Goal: Transaction & Acquisition: Purchase product/service

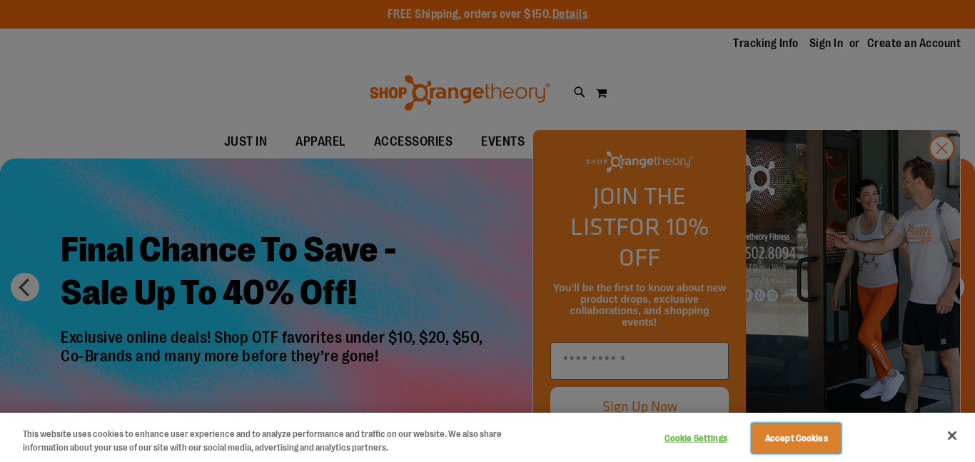
click at [776, 443] on button "Accept Cookies" at bounding box center [796, 438] width 89 height 30
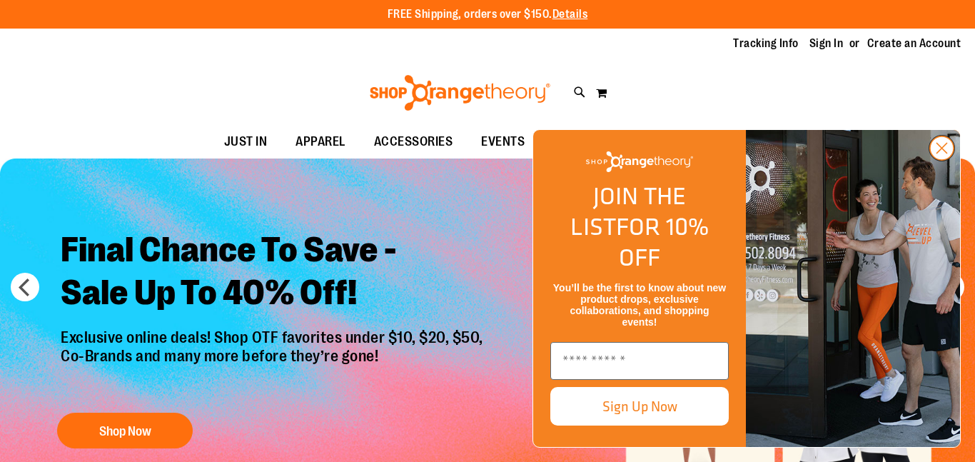
click at [942, 160] on circle "Close dialog" at bounding box center [942, 148] width 24 height 24
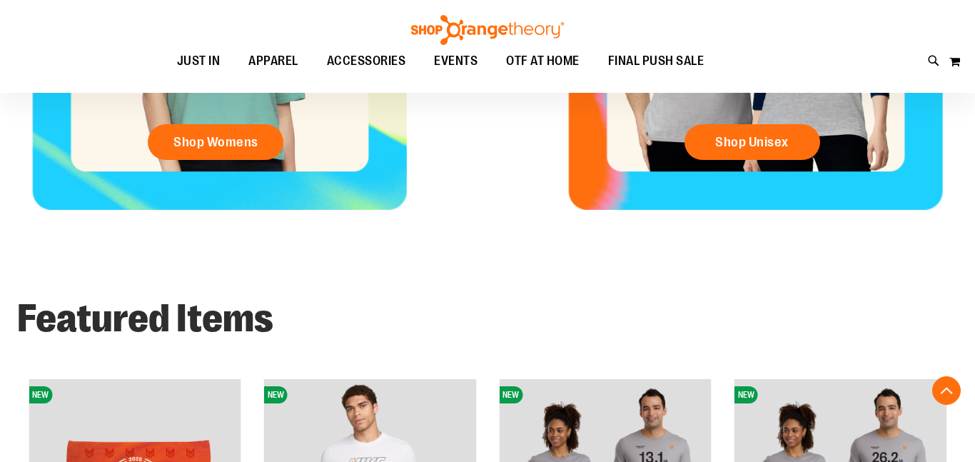
scroll to position [790, 0]
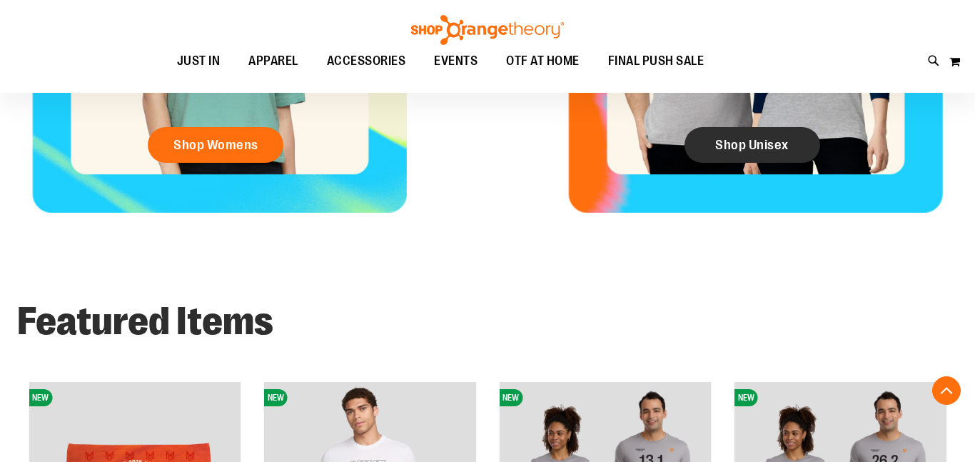
click at [767, 153] on link "Shop Unisex" at bounding box center [753, 145] width 136 height 36
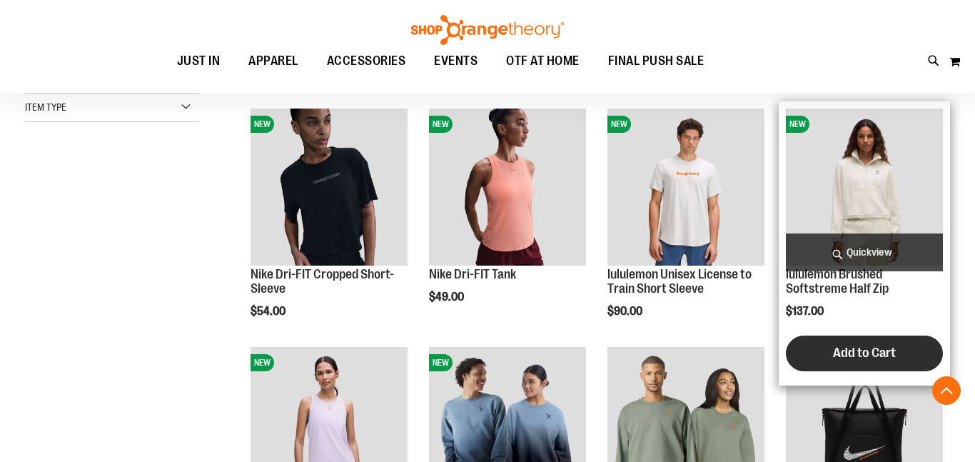
scroll to position [474, 0]
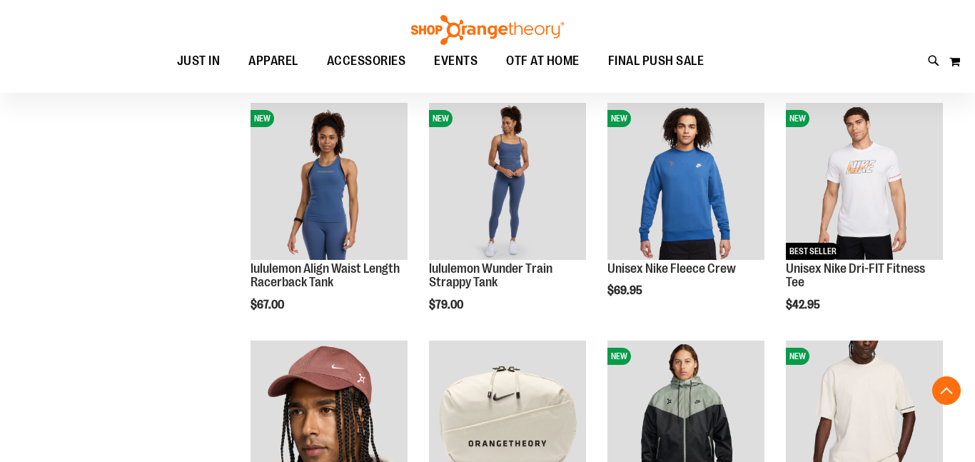
scroll to position [1020, 0]
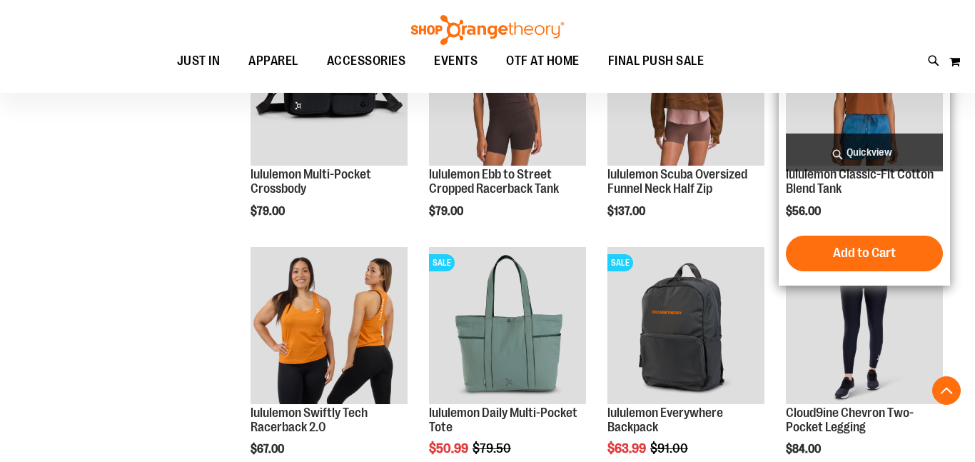
scroll to position [1794, 0]
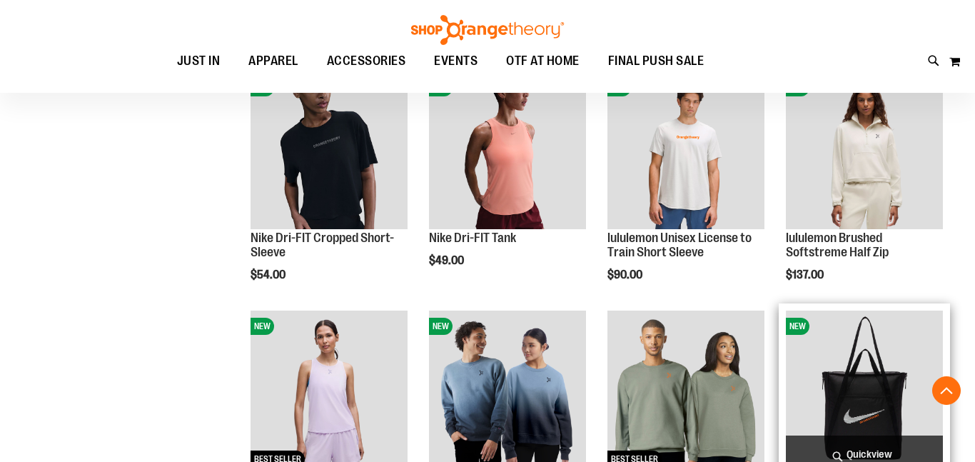
scroll to position [501, 0]
